Goal: Information Seeking & Learning: Learn about a topic

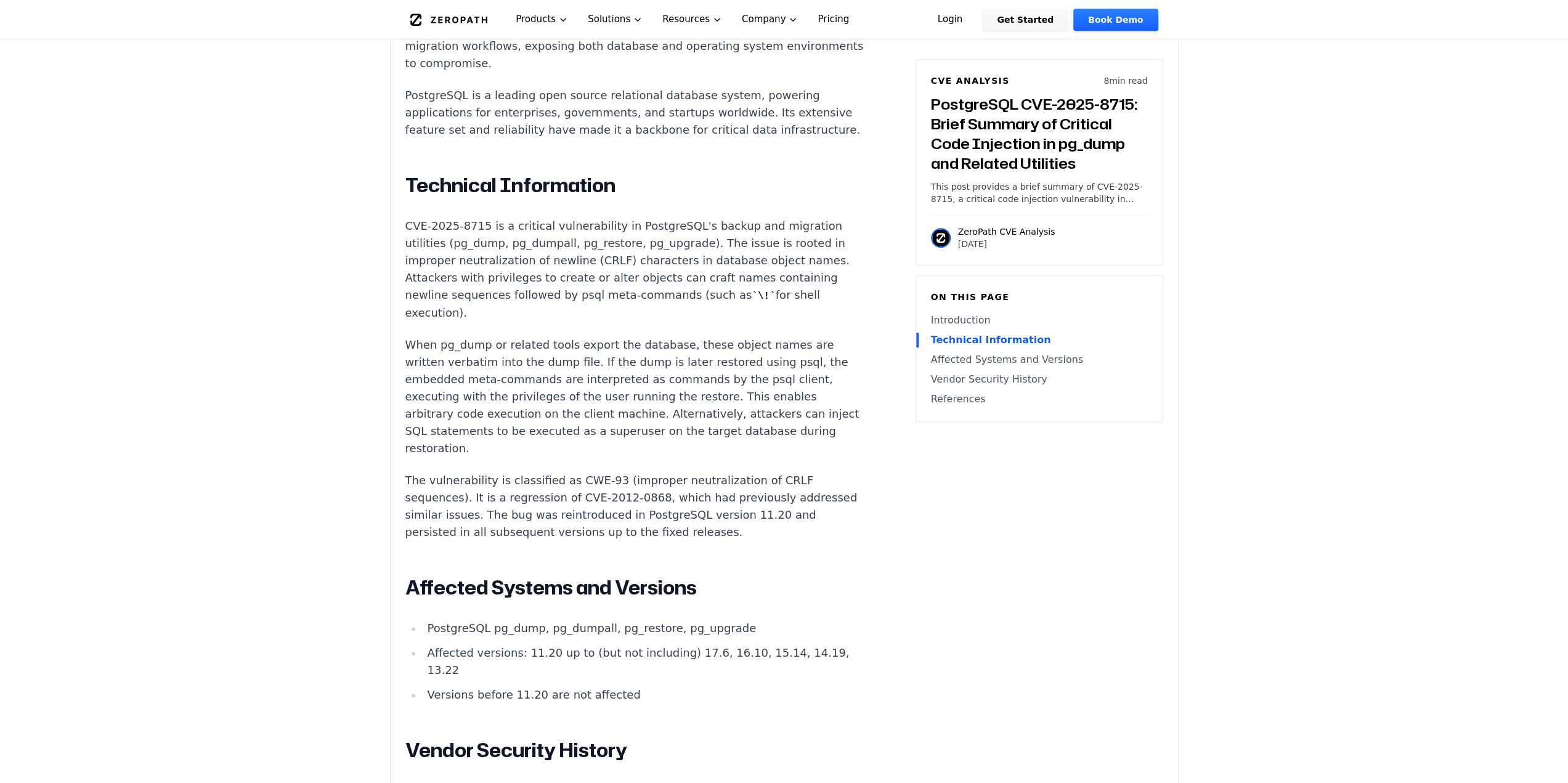
scroll to position [818, 0]
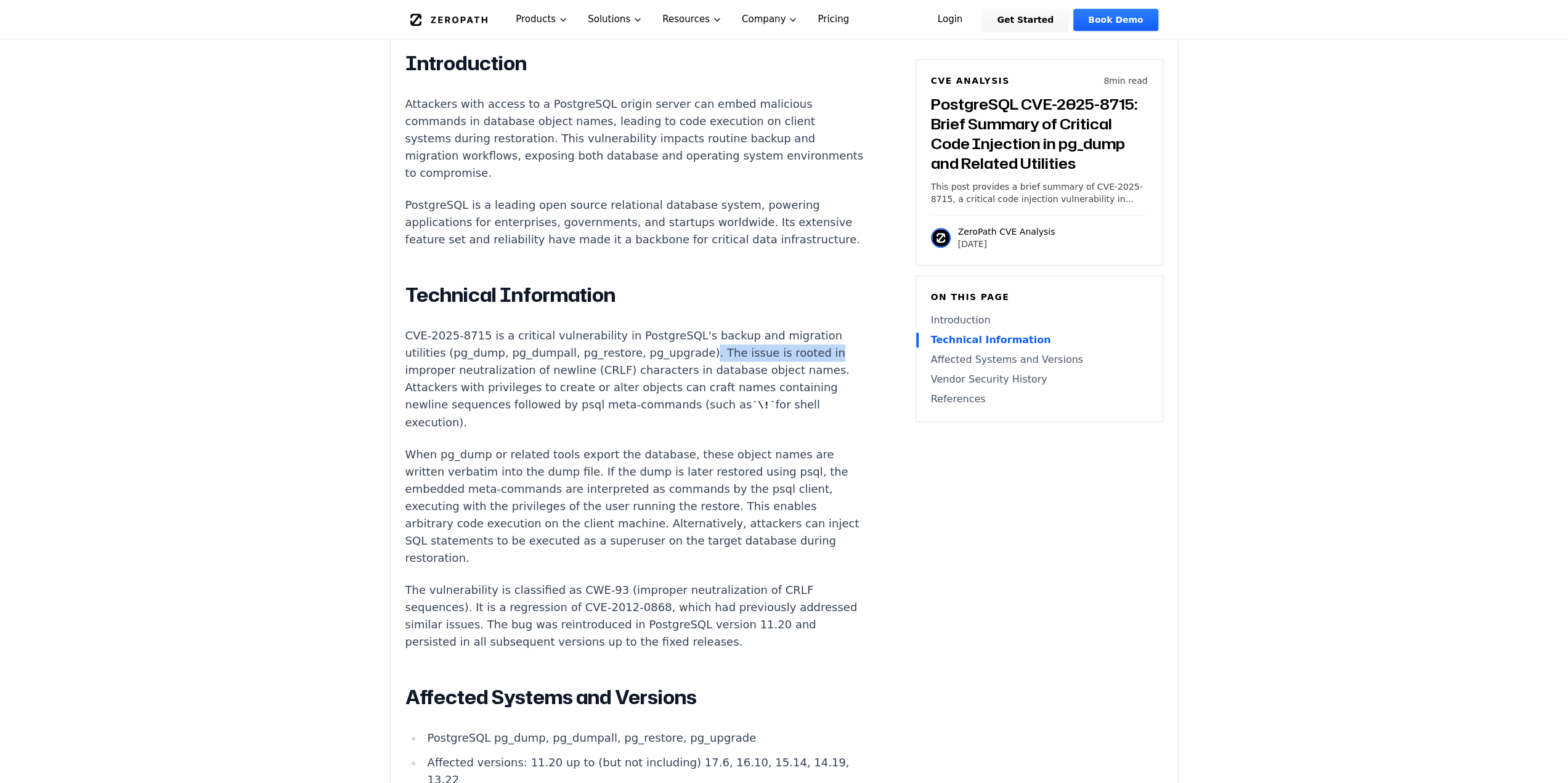
drag, startPoint x: 682, startPoint y: 331, endPoint x: 859, endPoint y: 335, distance: 177.0
click at [859, 335] on article "Introduction Attackers with access to a PostgreSQL origin server can embed mali…" at bounding box center [653, 625] width 496 height 1147
